Goal: Task Accomplishment & Management: Use online tool/utility

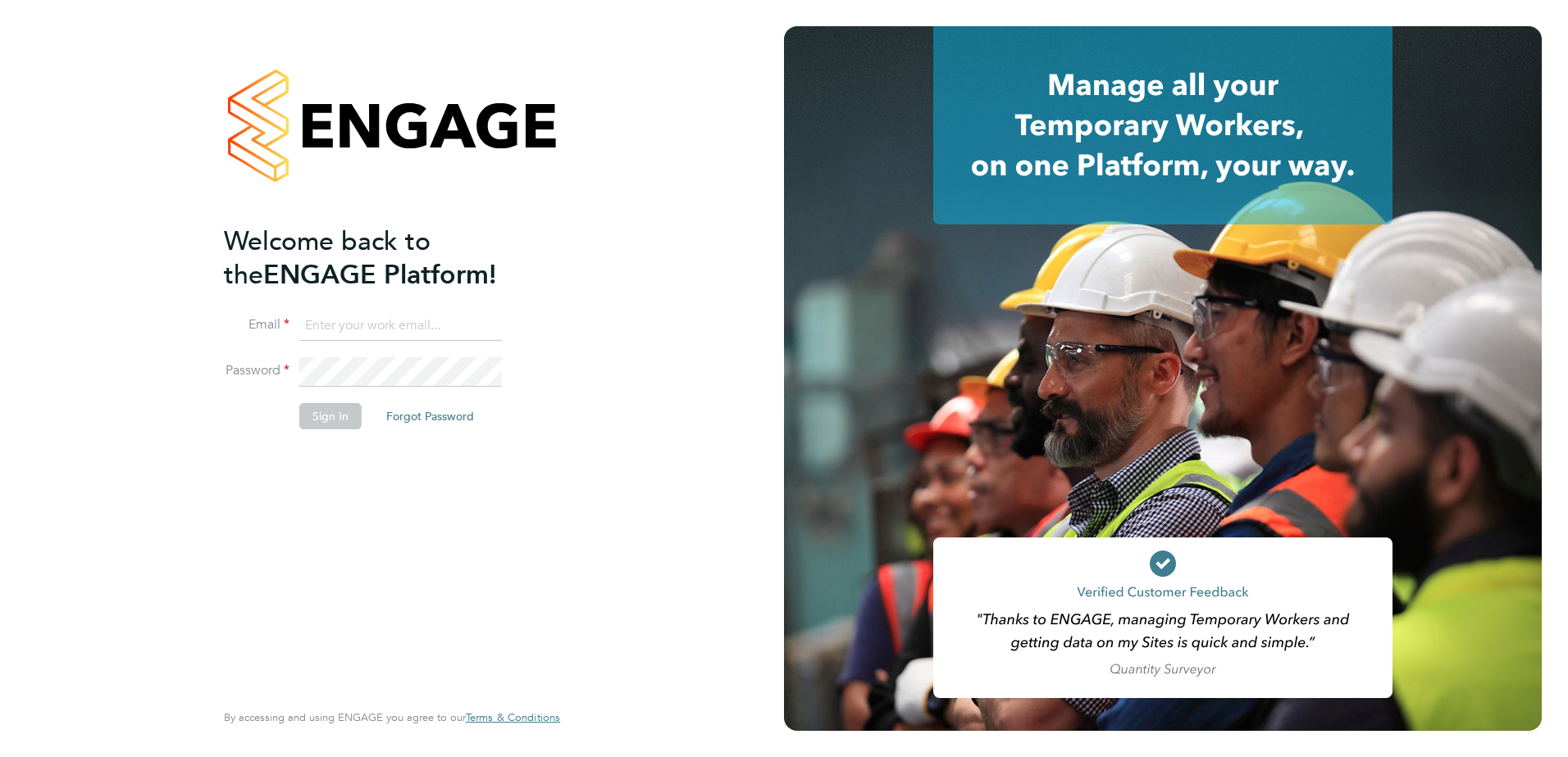
type input "[EMAIL_ADDRESS][PERSON_NAME][DOMAIN_NAME]"
click at [340, 411] on button "Sign In" at bounding box center [330, 416] width 62 height 27
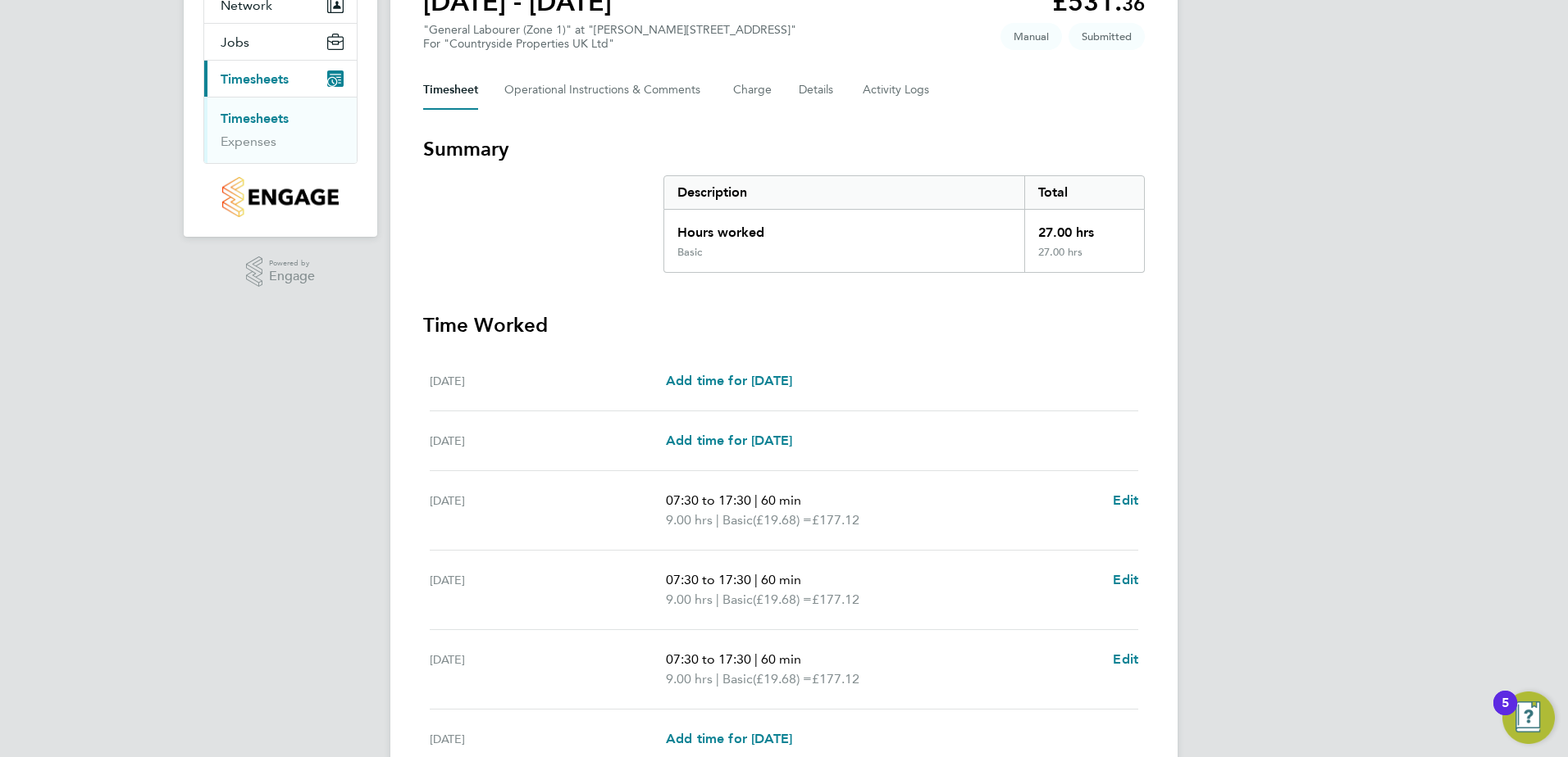
scroll to position [328, 0]
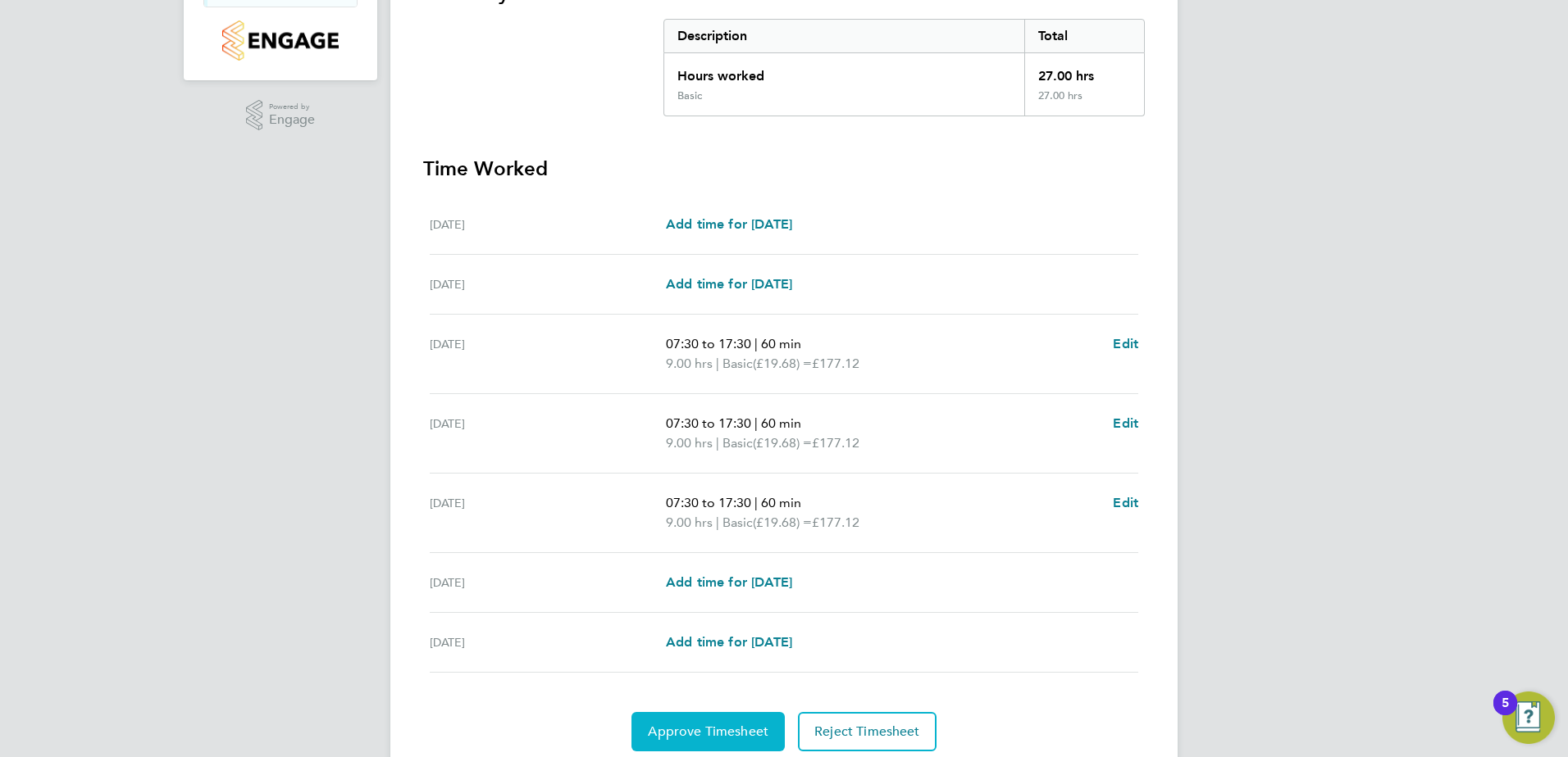
click at [699, 727] on span "Approve Timesheet" at bounding box center [708, 731] width 121 height 16
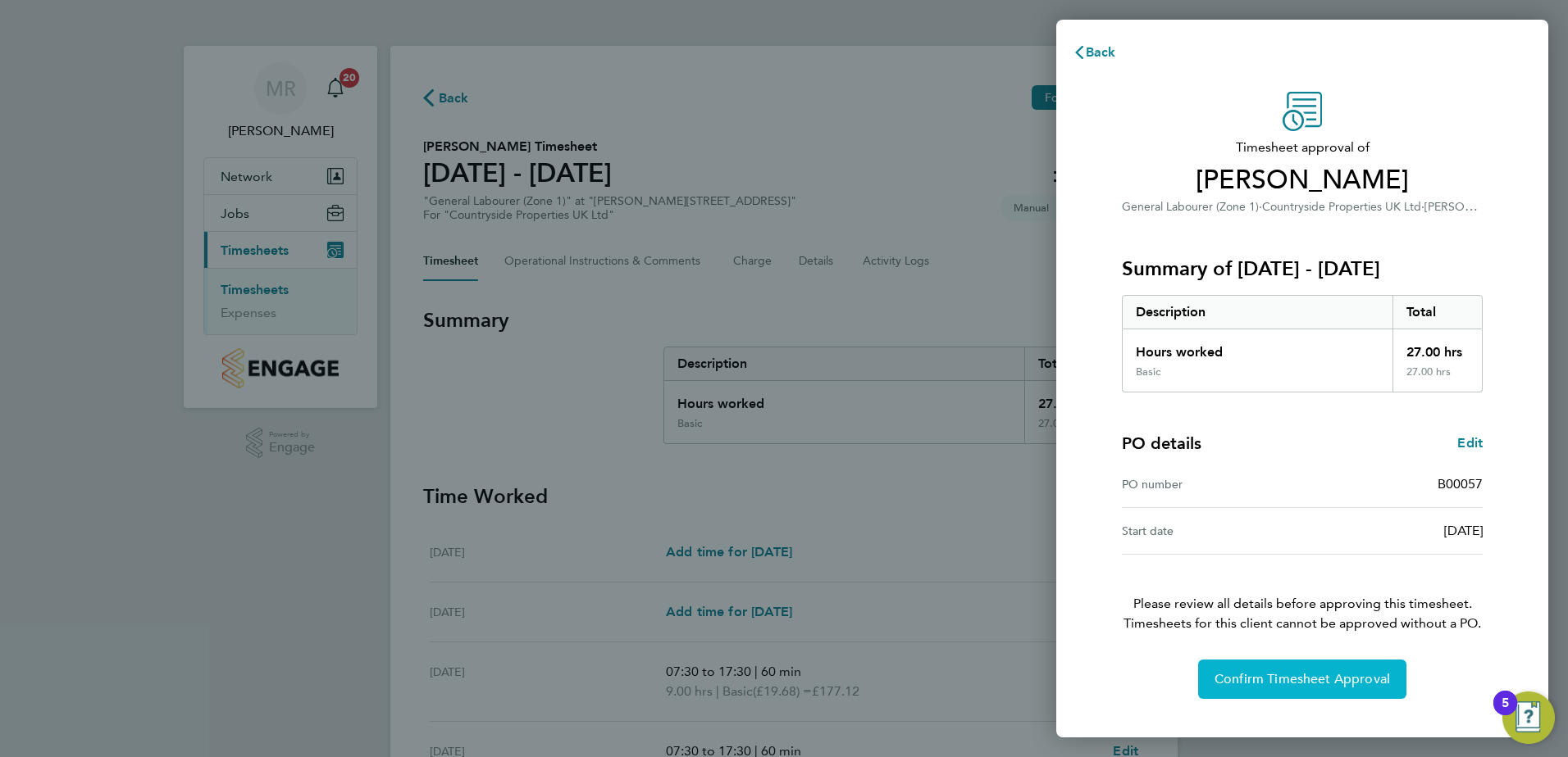
click at [1371, 667] on button "Confirm Timesheet Approval" at bounding box center [1302, 679] width 209 height 39
